Goal: Communication & Community: Answer question/provide support

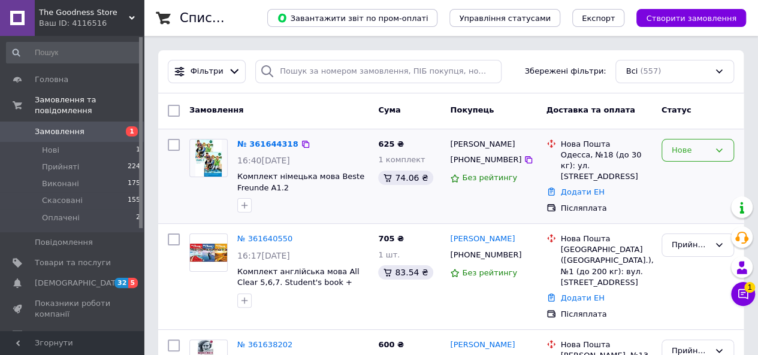
click at [694, 142] on div "Нове" at bounding box center [697, 150] width 72 height 23
click at [683, 172] on li "Прийнято" at bounding box center [697, 175] width 71 height 22
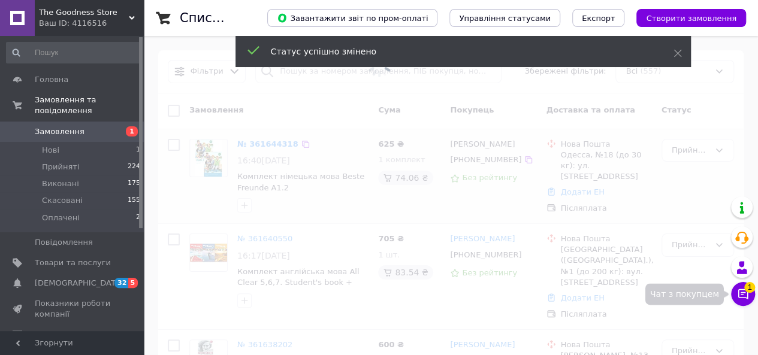
click at [747, 292] on span "1" at bounding box center [749, 287] width 11 height 11
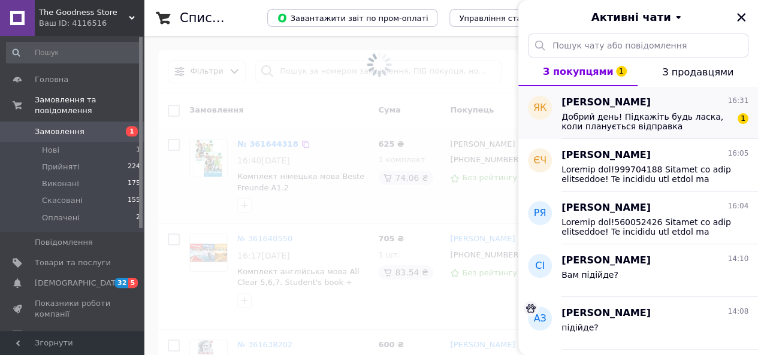
click at [635, 114] on span "Добрий день! Підкажіть будь ласка, коли планується відправка замовлення." at bounding box center [646, 121] width 170 height 19
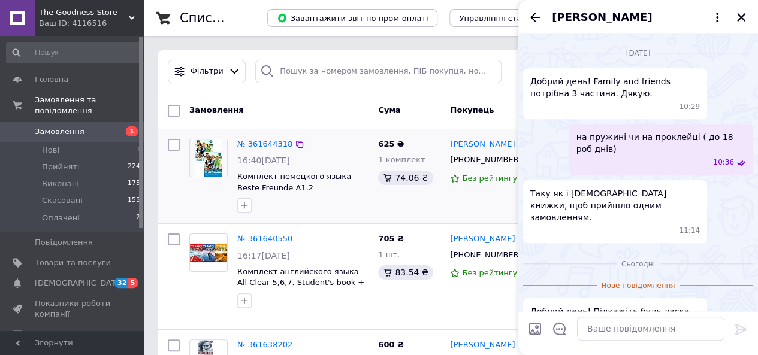
scroll to position [498, 0]
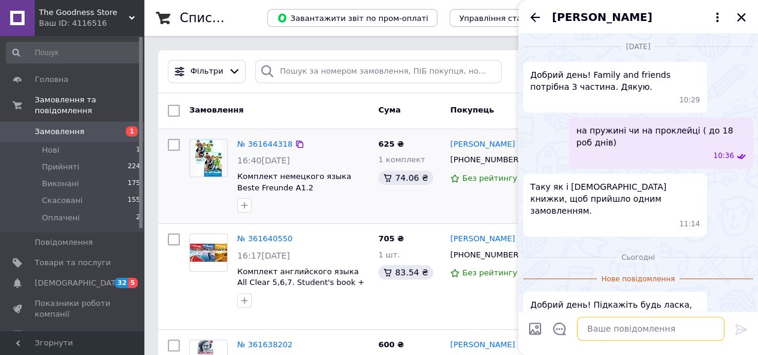
click at [631, 329] on textarea at bounding box center [650, 329] width 147 height 24
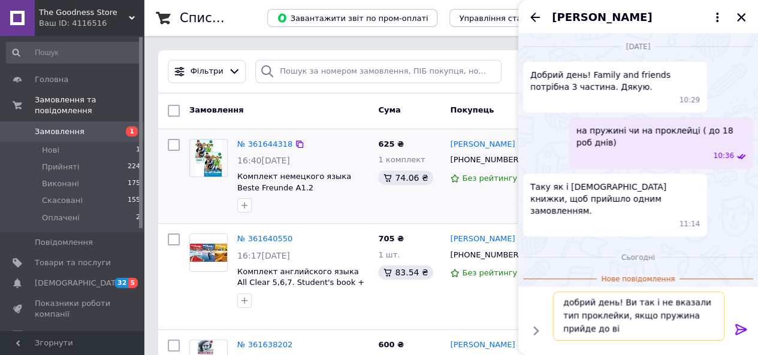
scroll to position [1, 0]
type textarea "добрий день! Ви так і не вказали тип проклейки, якщо пружина прийде до вівторка"
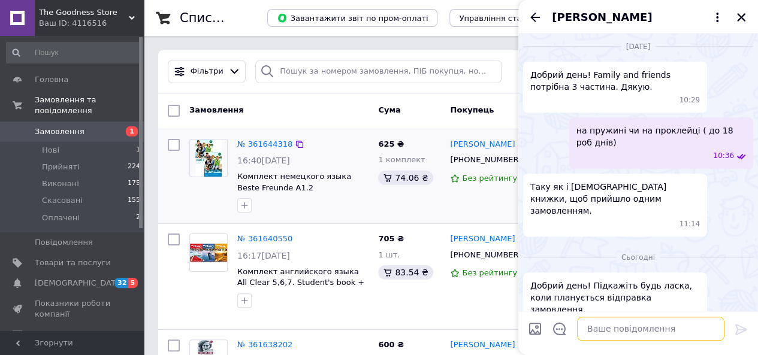
scroll to position [546, 0]
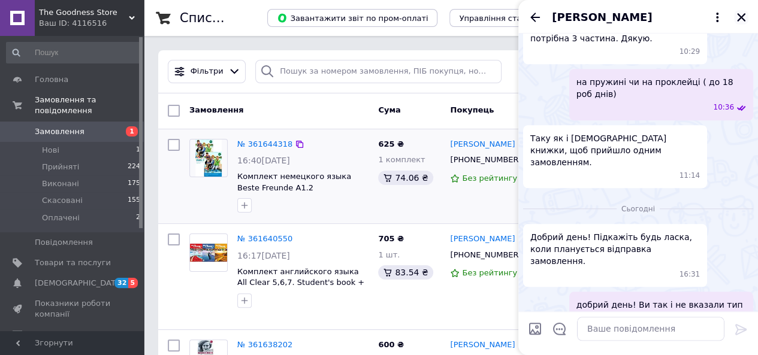
click at [746, 17] on button "Закрити" at bounding box center [741, 17] width 14 height 14
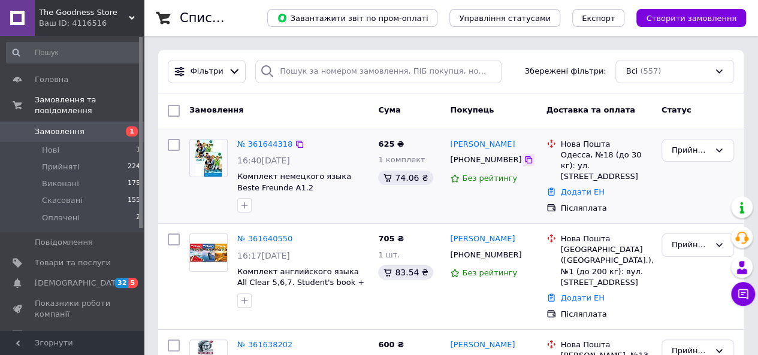
click at [523, 162] on icon at bounding box center [528, 160] width 10 height 10
click at [296, 140] on icon at bounding box center [300, 145] width 10 height 10
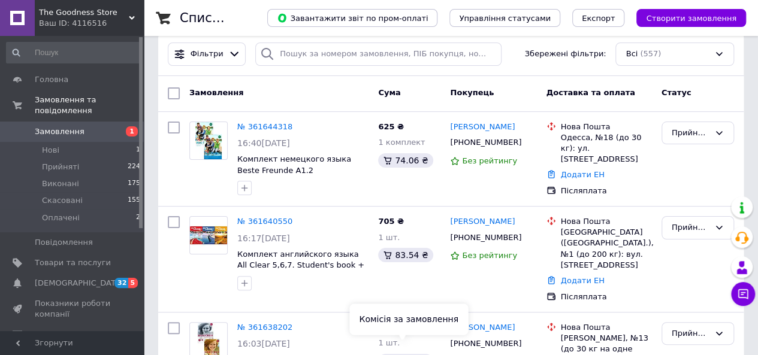
scroll to position [0, 0]
